Goal: Task Accomplishment & Management: Manage account settings

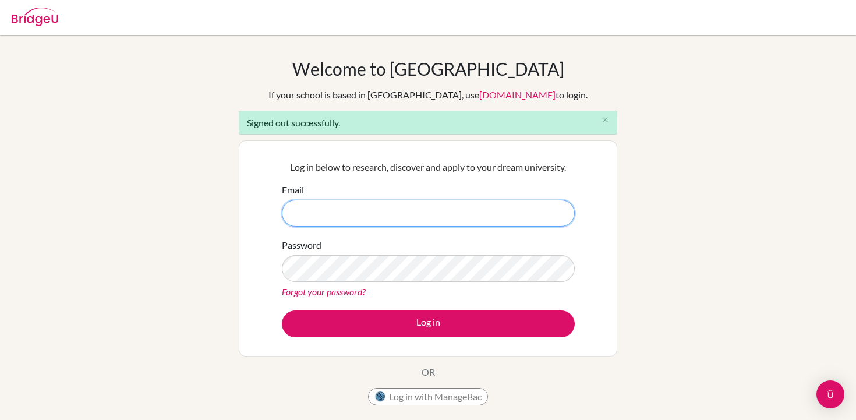
type input "[EMAIL_ADDRESS][DOMAIN_NAME]"
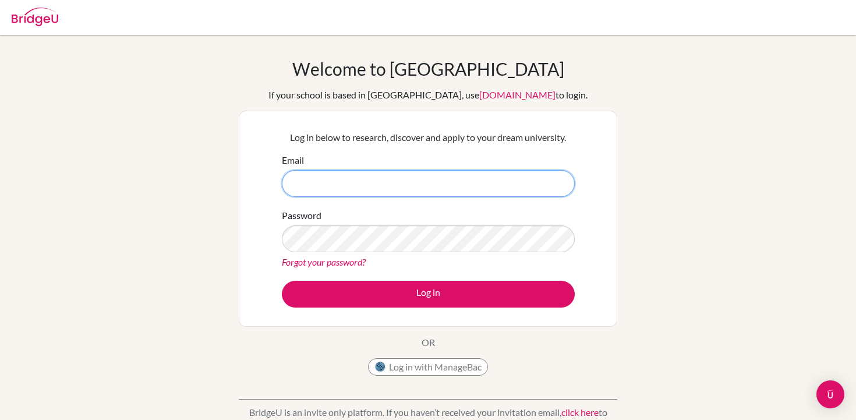
type input "[EMAIL_ADDRESS][DOMAIN_NAME]"
click at [652, 158] on div "Welcome to BridgeU If your school is based in China, use app.bridge-u.com.cn to…" at bounding box center [428, 248] width 856 height 381
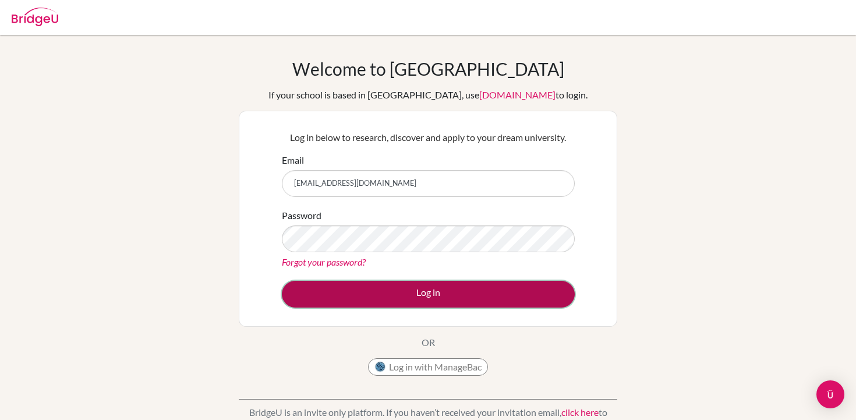
click at [433, 290] on button "Log in" at bounding box center [428, 294] width 293 height 27
